Goal: Transaction & Acquisition: Purchase product/service

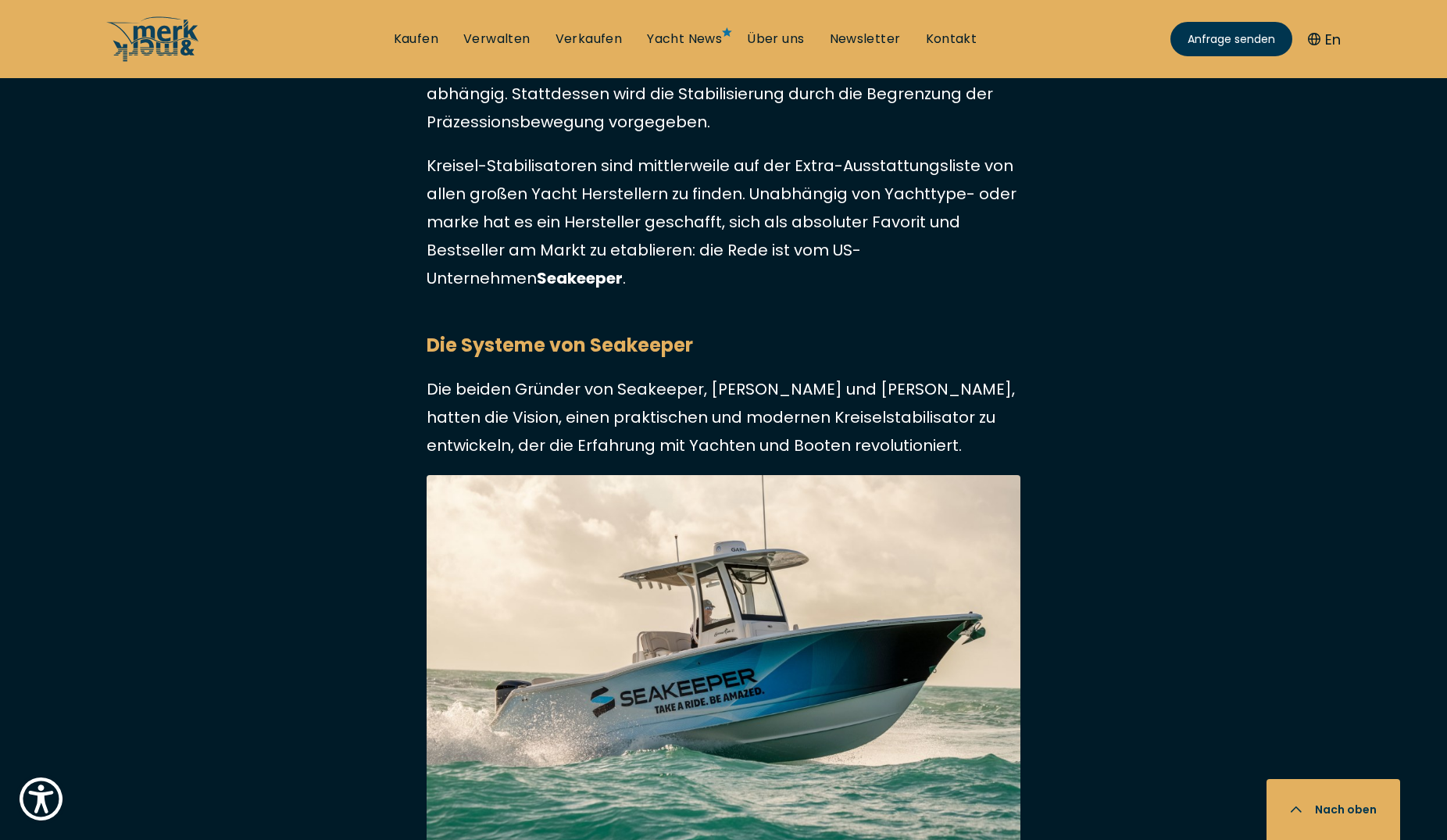
scroll to position [1833, 0]
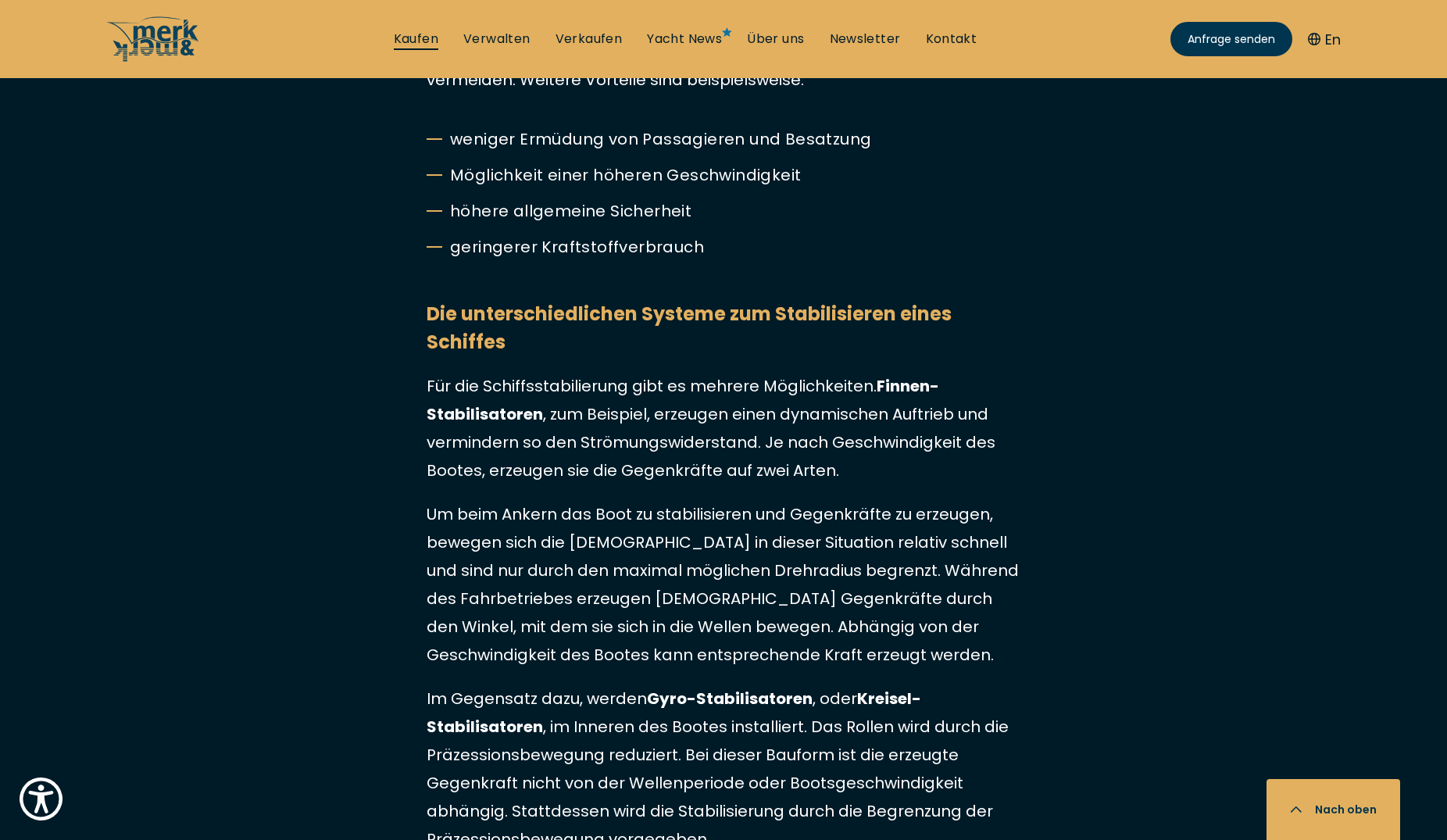
click at [405, 40] on link "Kaufen" at bounding box center [415, 39] width 44 height 17
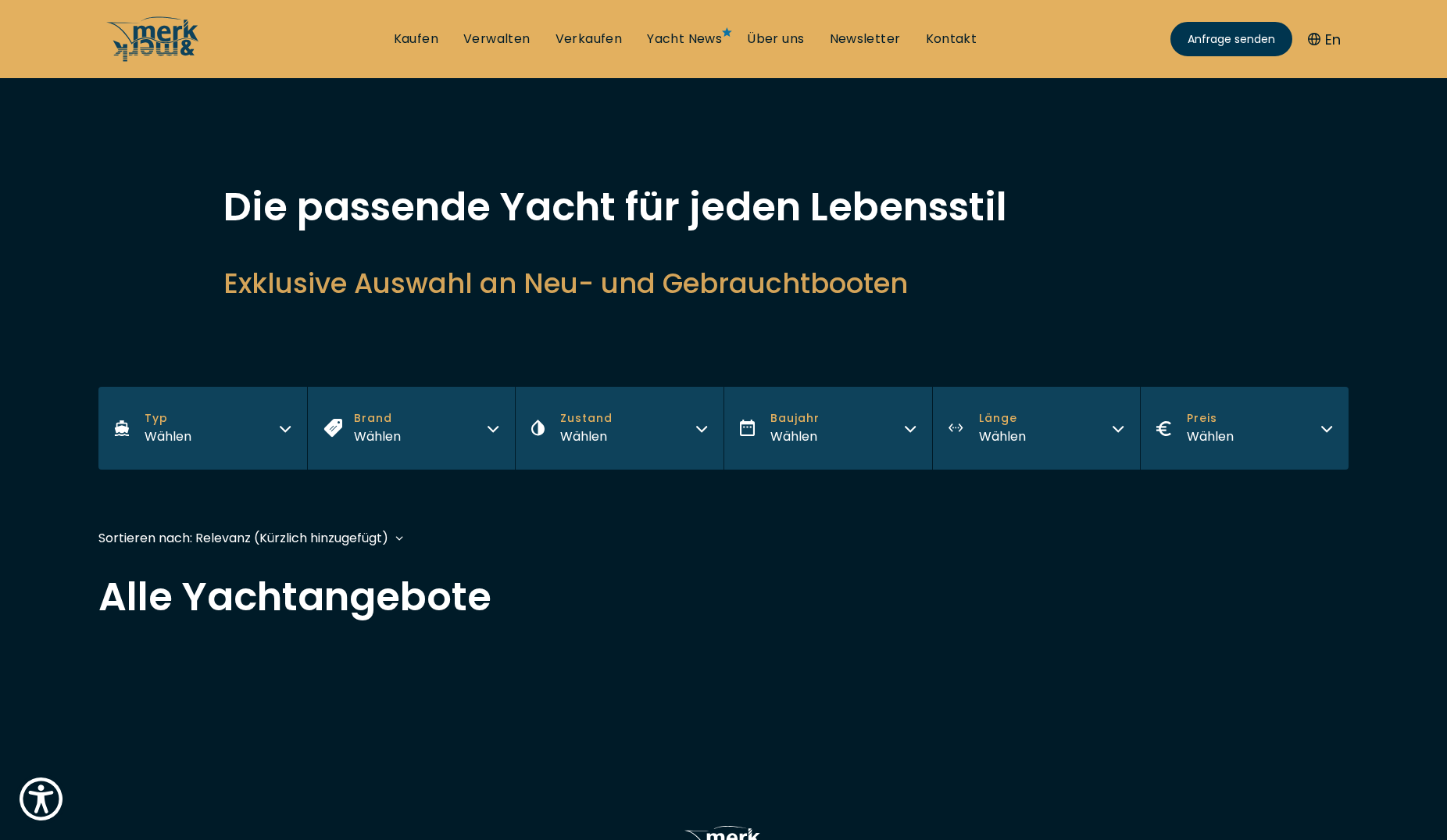
click at [164, 438] on div "Wählen" at bounding box center [168, 437] width 47 height 20
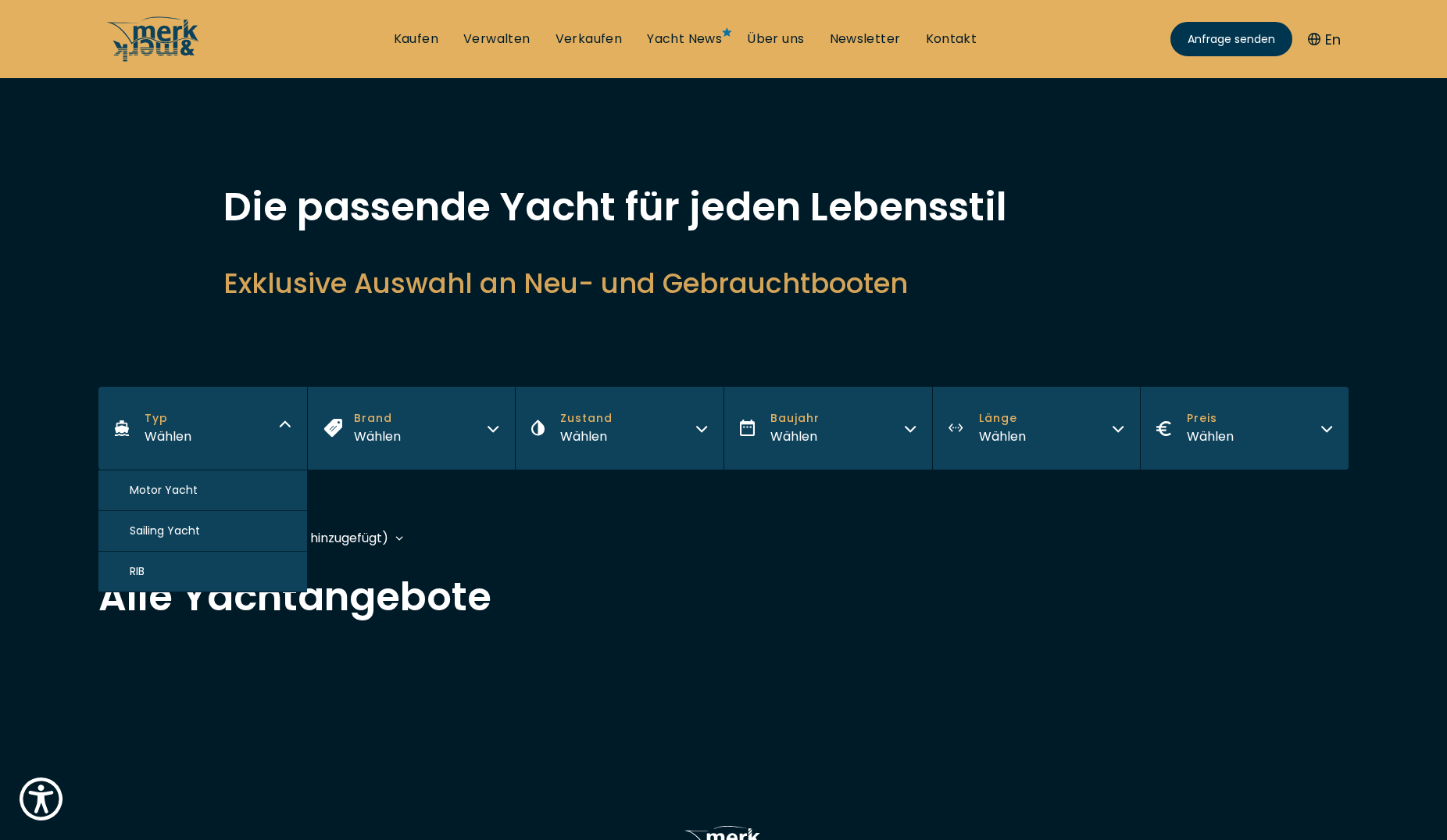
click at [164, 487] on span "Motor Yacht" at bounding box center [164, 490] width 68 height 16
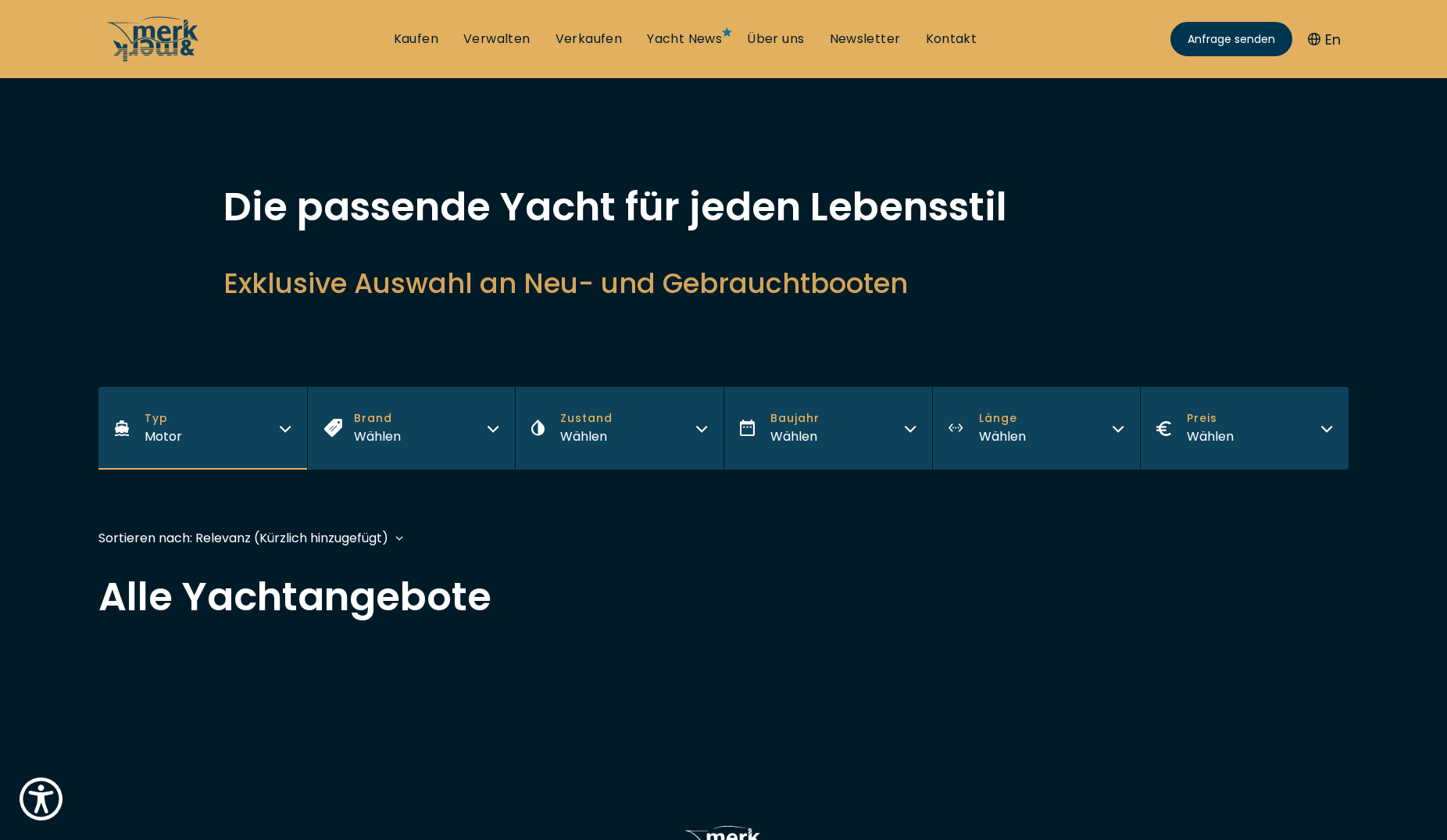
click at [399, 422] on span "Brand" at bounding box center [377, 419] width 47 height 16
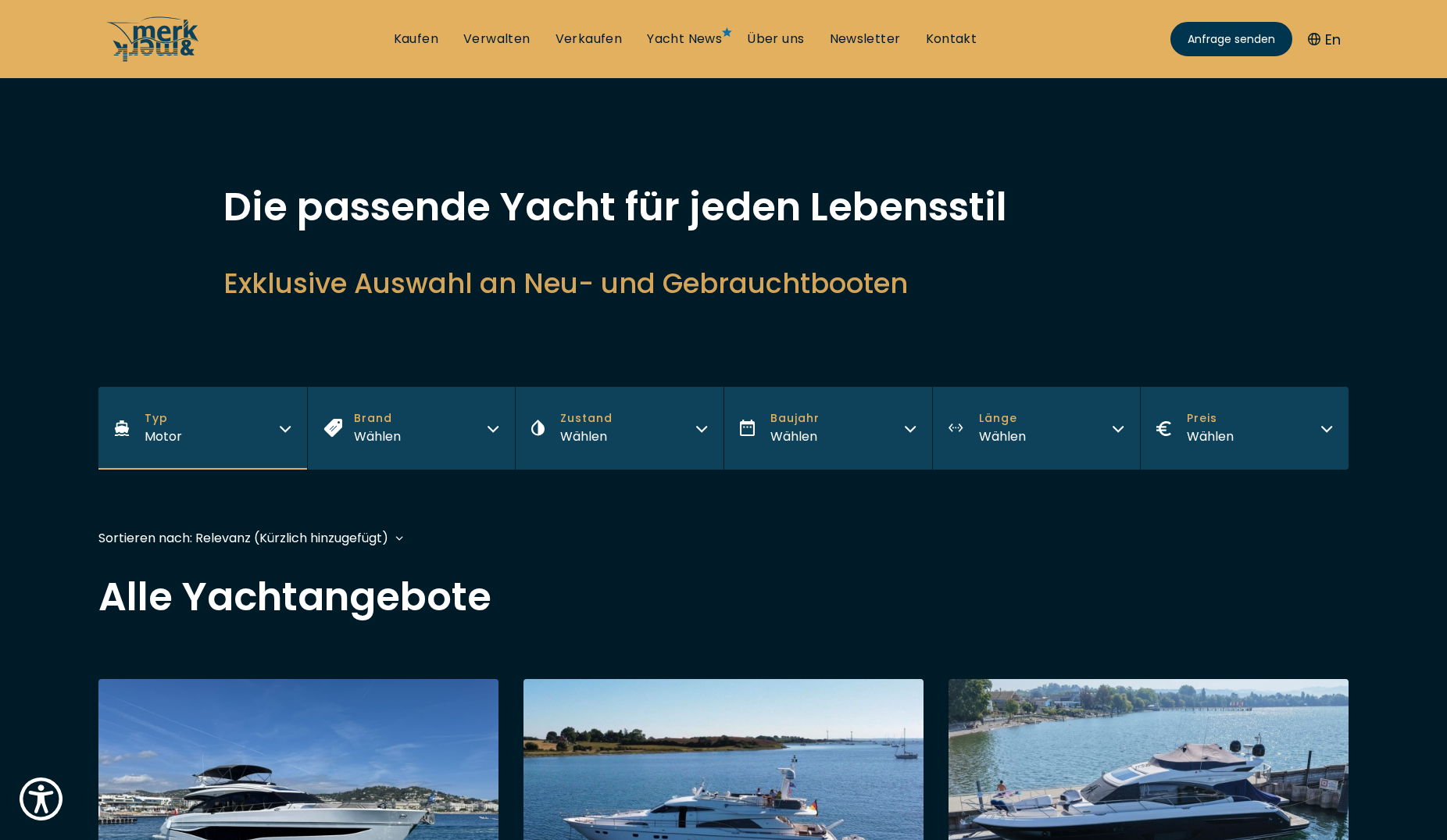
click at [533, 499] on div "Filters Typ Motor Brand Wählen Zustand Wählen Baujahr Wählen Länge Wählen Preis…" at bounding box center [723, 450] width 1251 height 126
click at [814, 422] on span "Baujahr" at bounding box center [795, 419] width 50 height 16
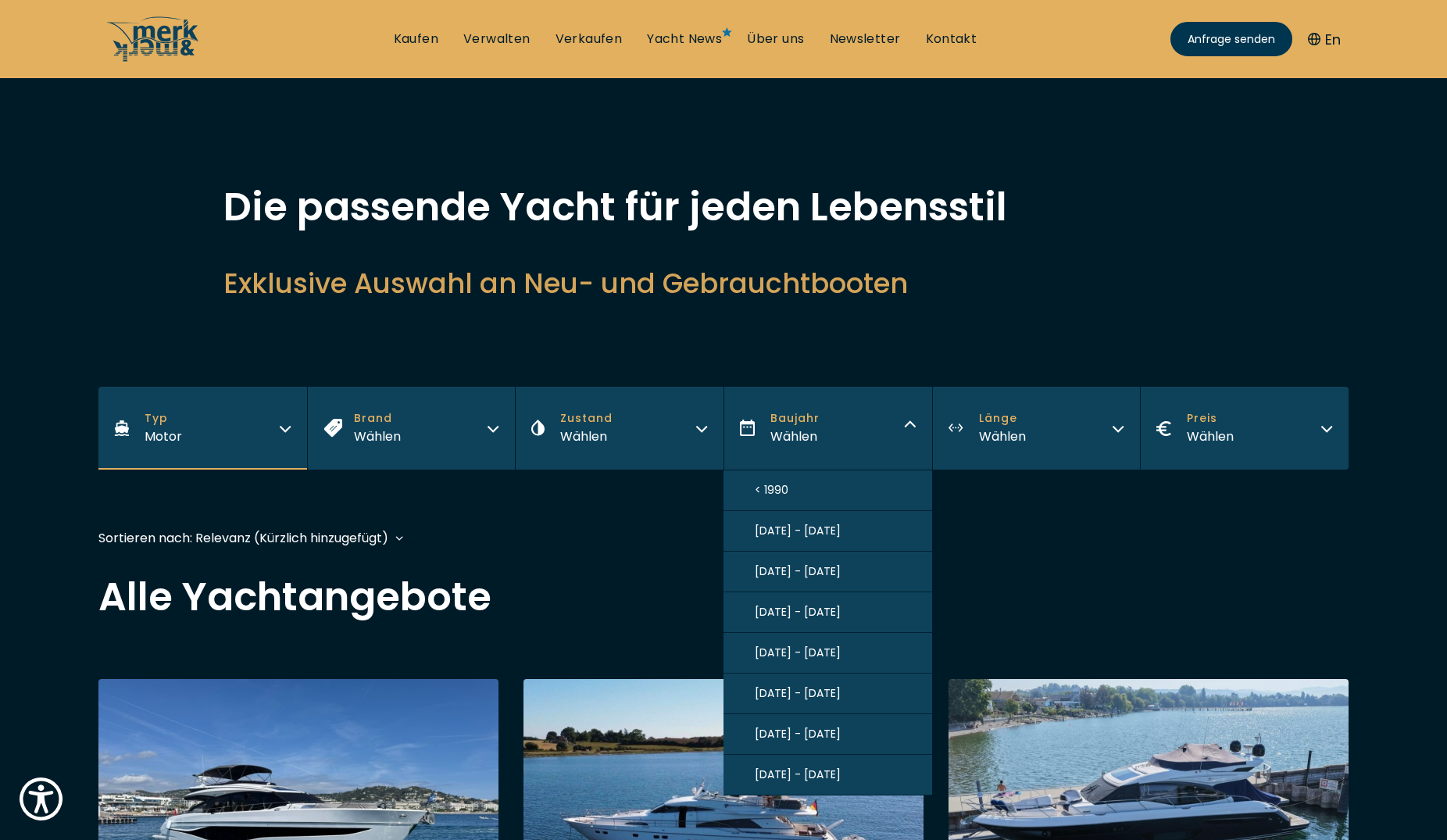
click at [1025, 546] on div "Sortieren nach: Relevanz (Kürzlich hinzugefügt) Baujahr aufsteigend Preis abste…" at bounding box center [723, 546] width 1251 height 35
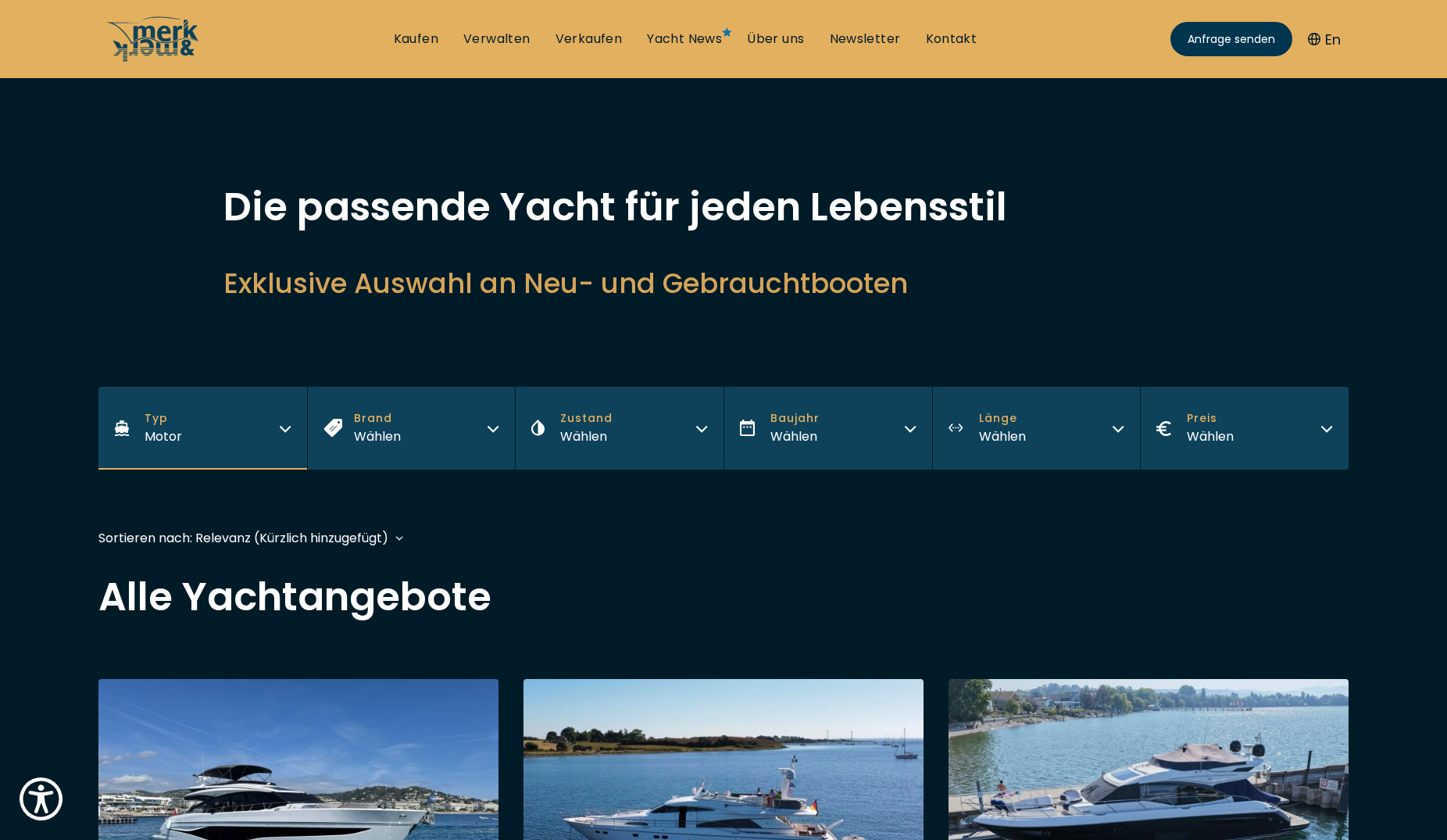
click at [822, 424] on button "Baujahr Wählen" at bounding box center [828, 429] width 209 height 83
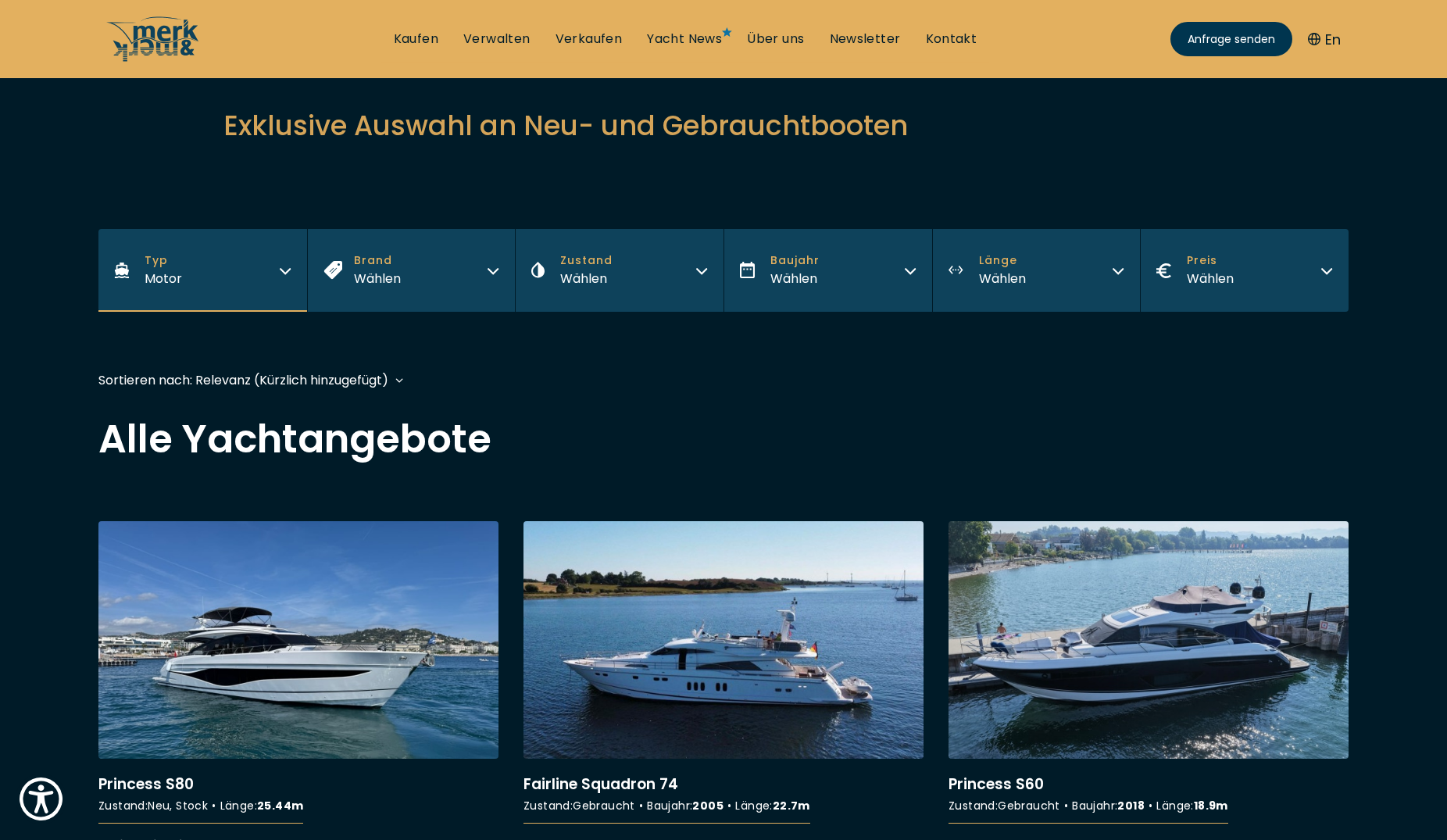
scroll to position [159, 0]
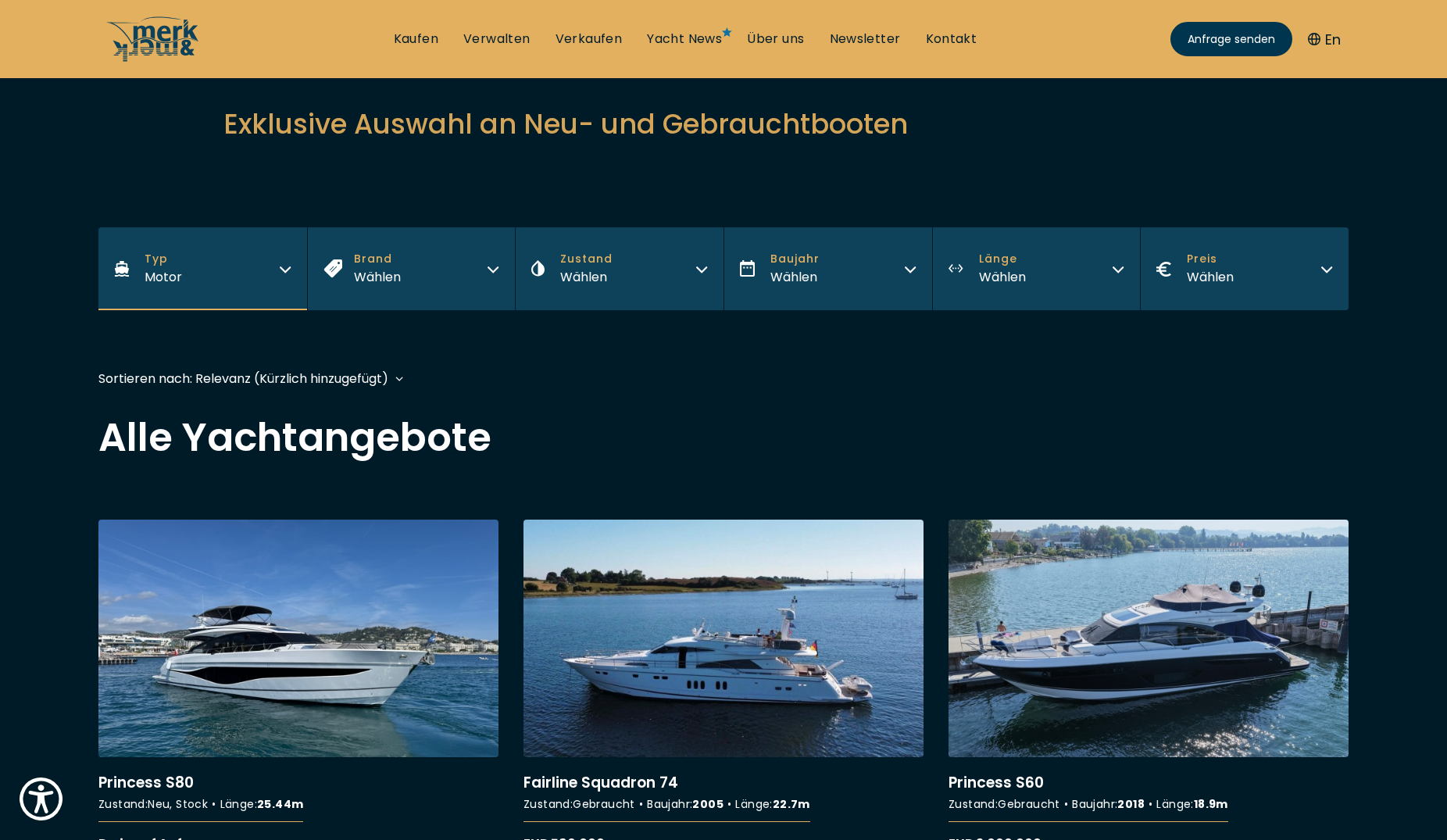
click at [783, 272] on div "Wählen" at bounding box center [795, 277] width 50 height 20
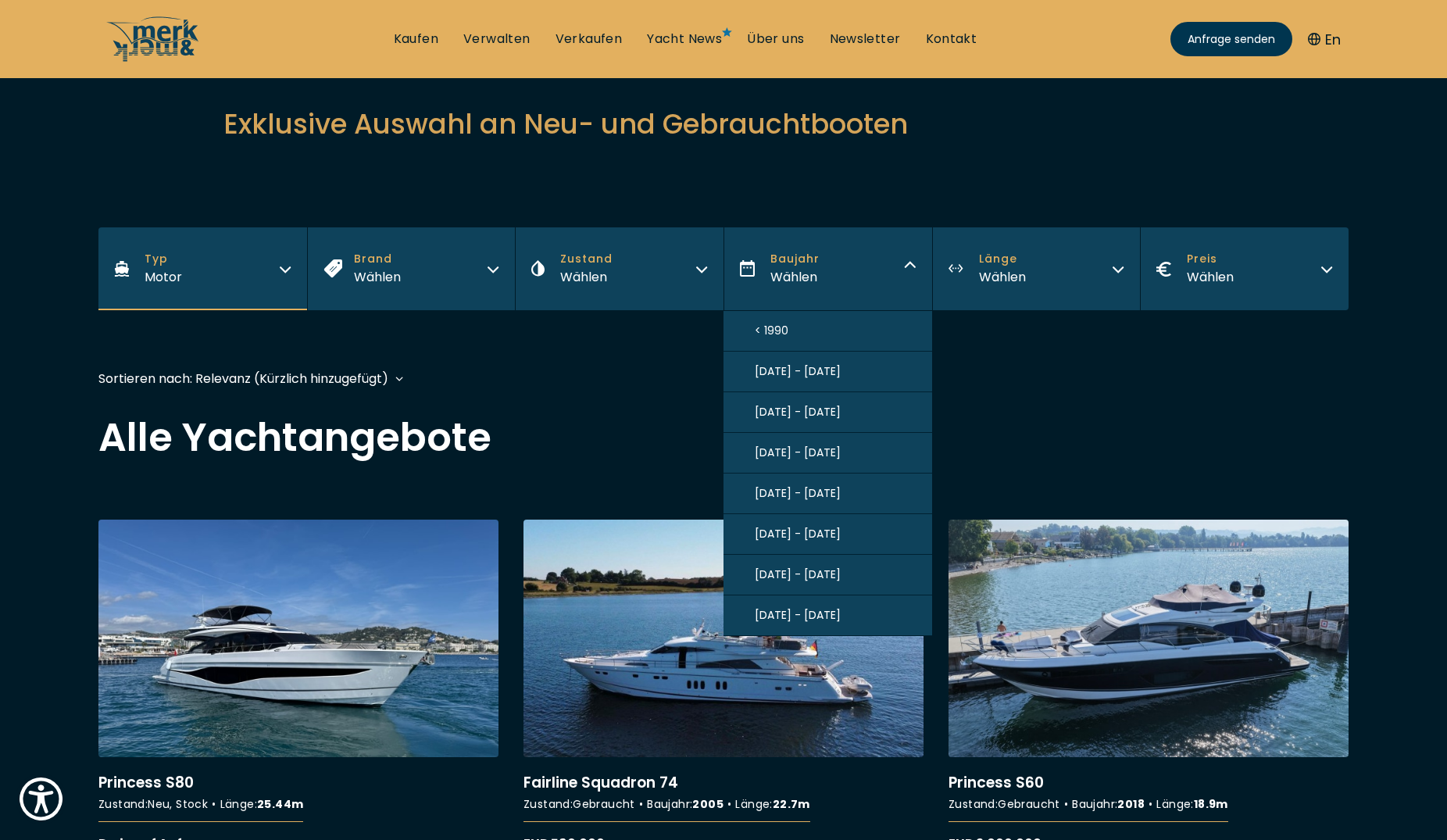
click at [798, 611] on button "2020 - 2025" at bounding box center [828, 615] width 209 height 41
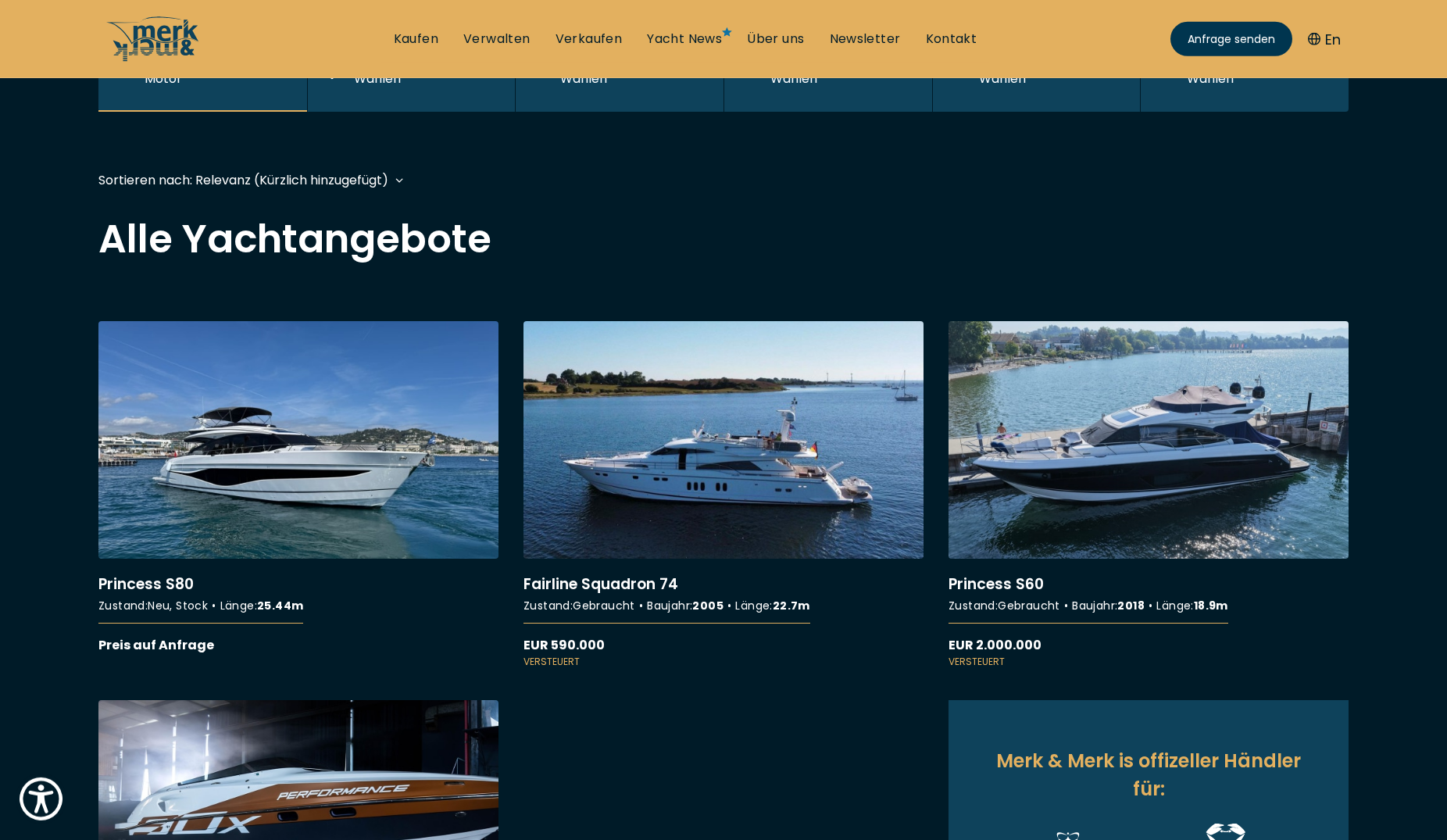
scroll to position [381, 0]
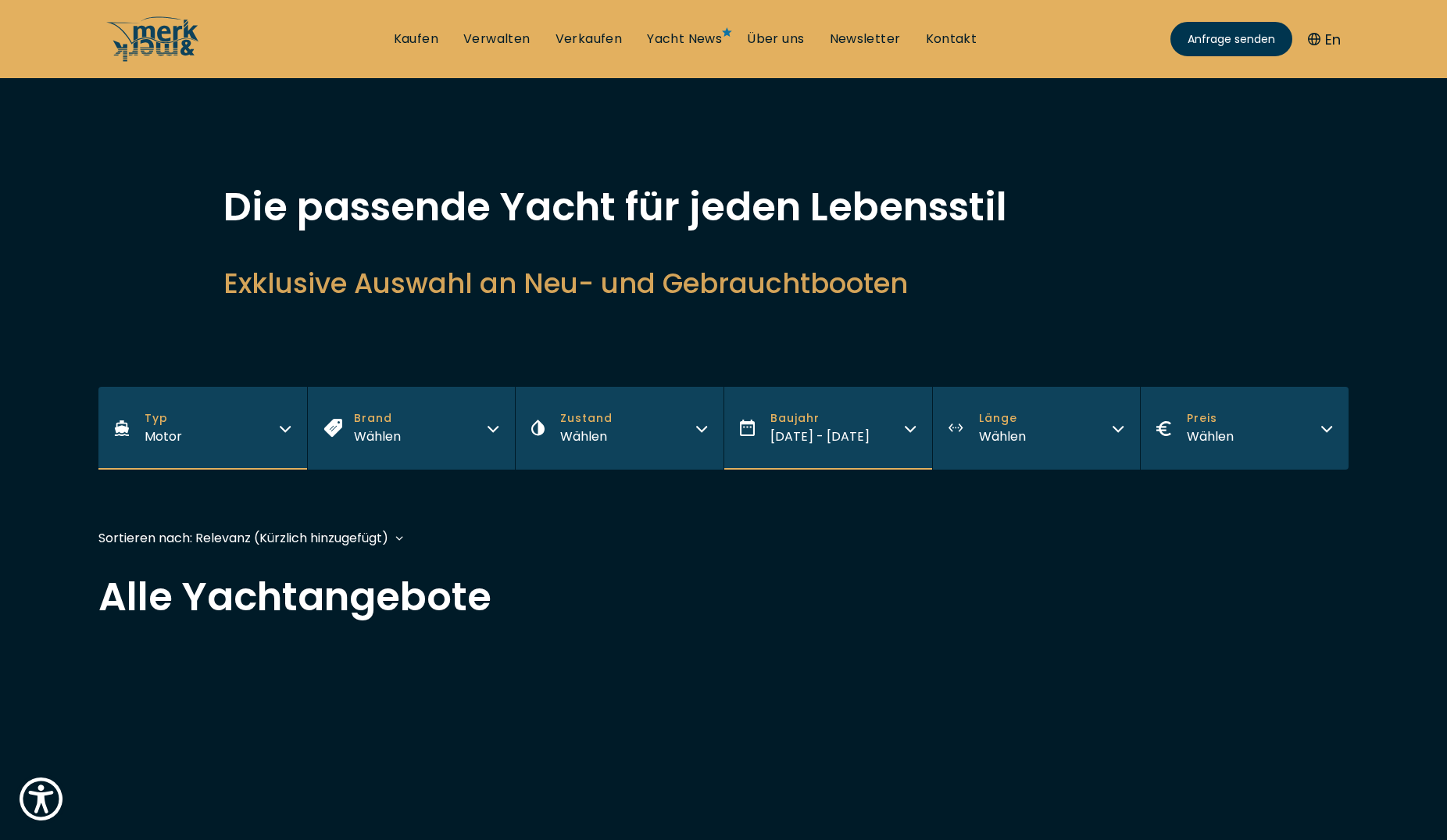
click at [990, 432] on div "Wählen" at bounding box center [1002, 437] width 47 height 20
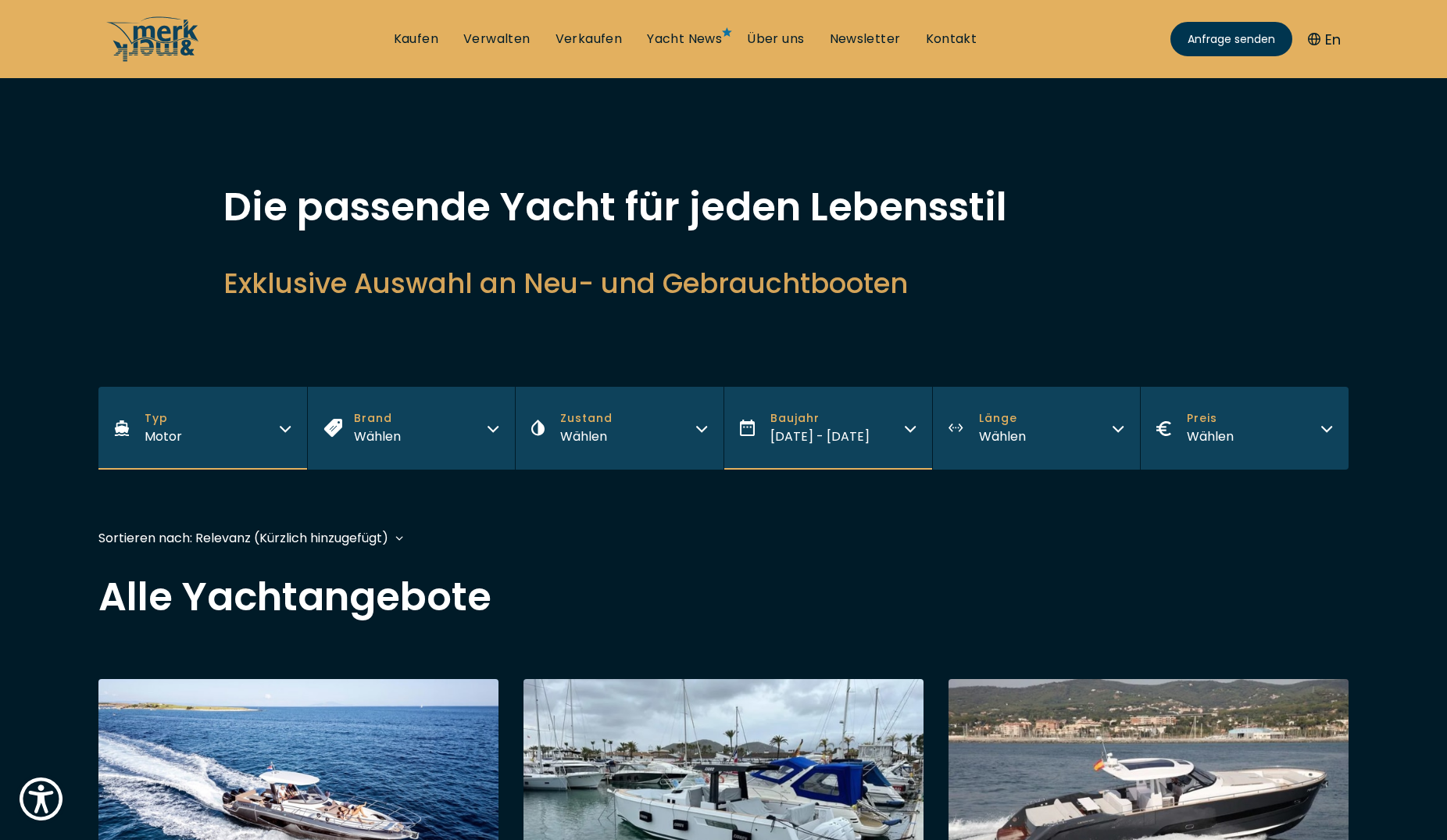
click at [1005, 417] on span "Länge" at bounding box center [1002, 419] width 47 height 16
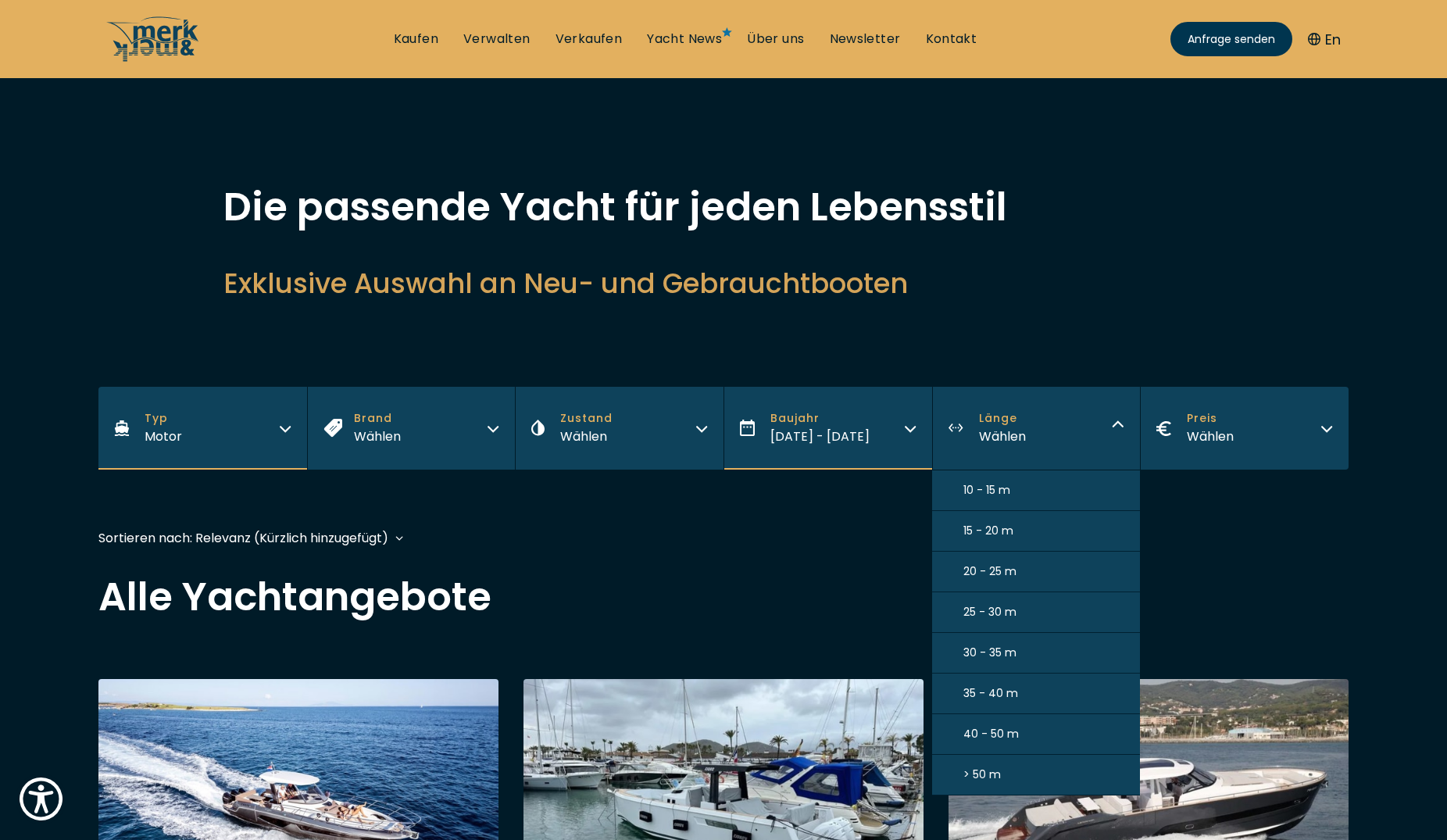
click at [981, 488] on span "10 - 15 m" at bounding box center [987, 490] width 47 height 16
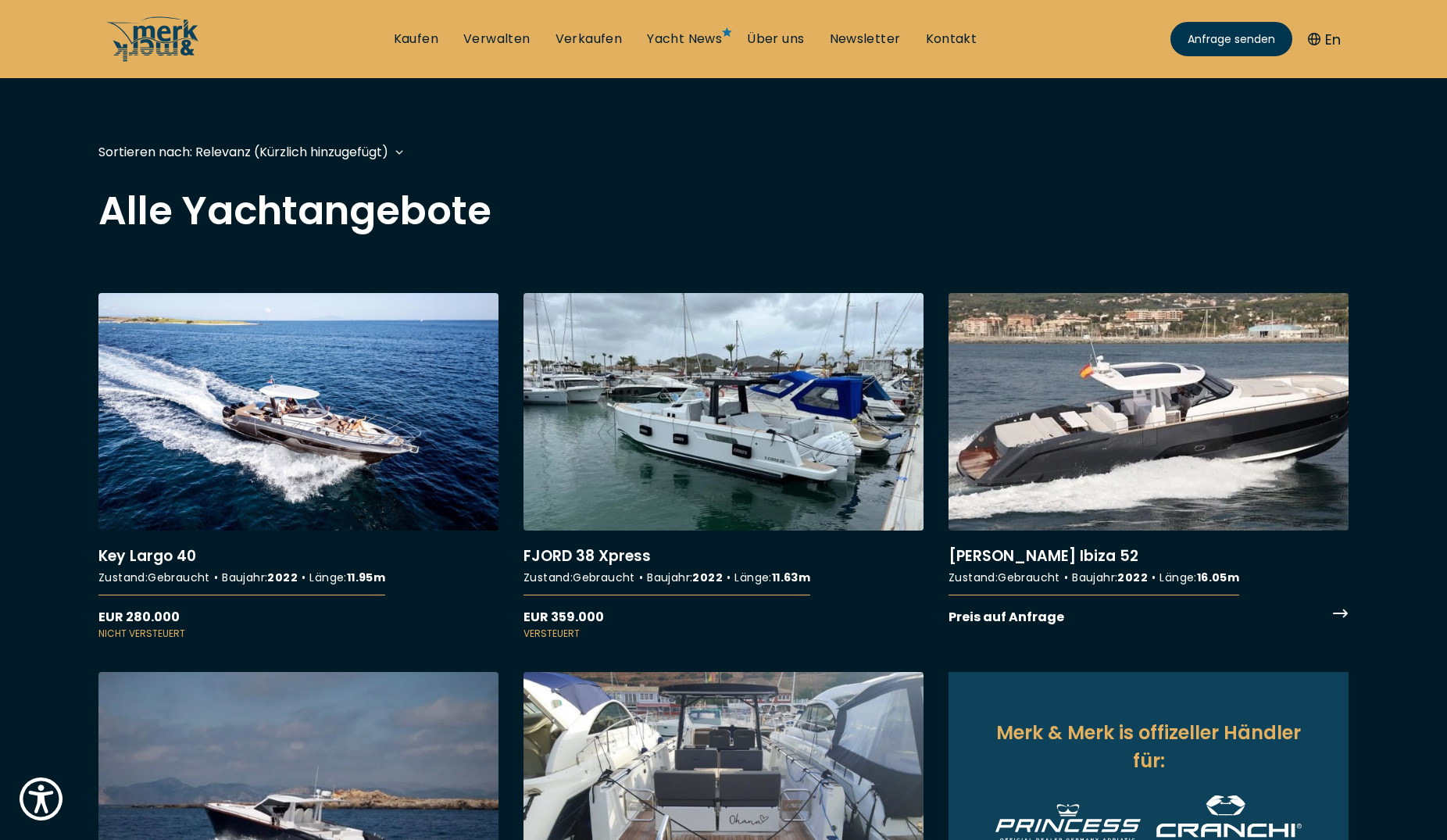
scroll to position [387, 0]
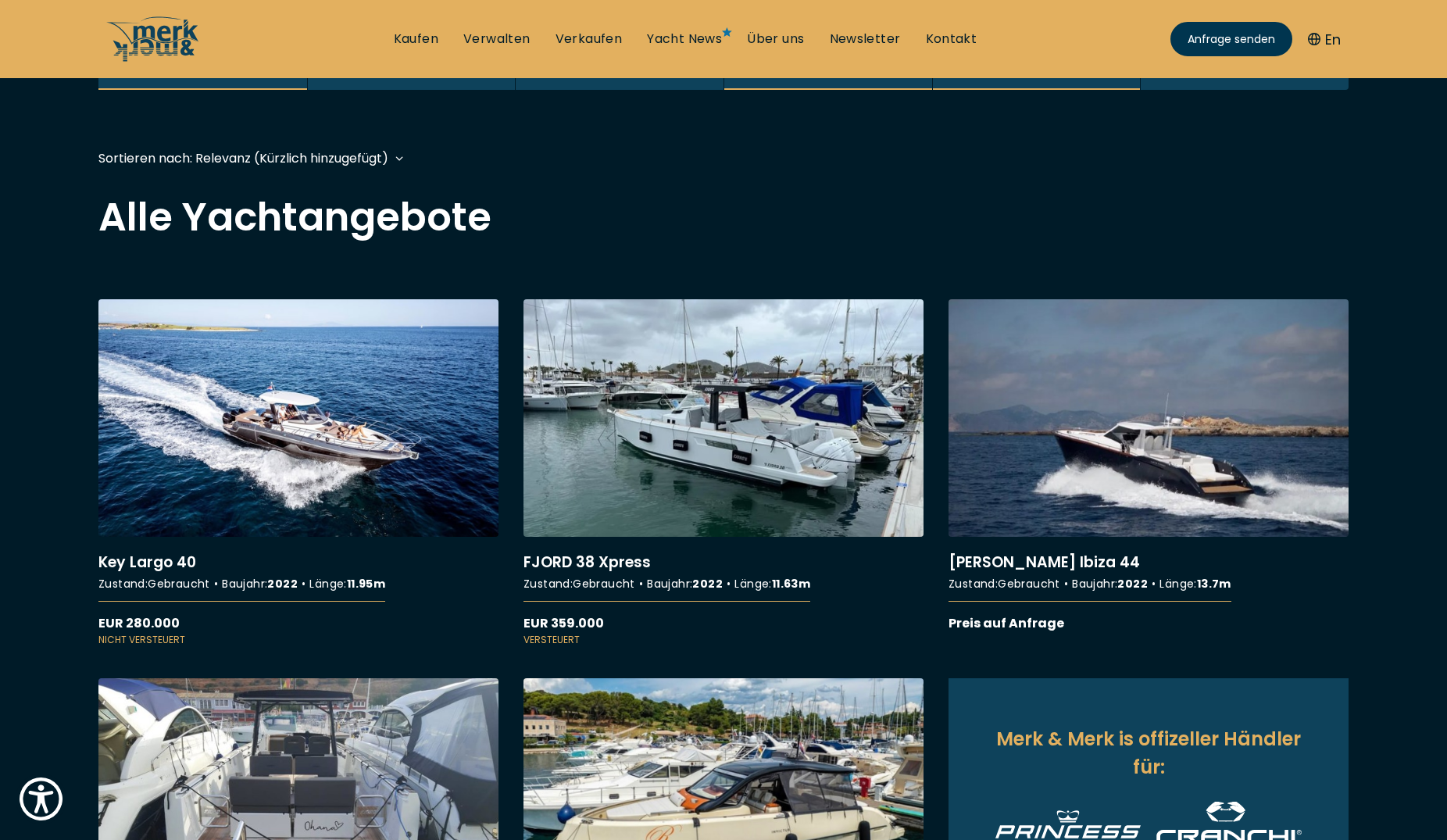
scroll to position [377, 0]
